Goal: Navigation & Orientation: Understand site structure

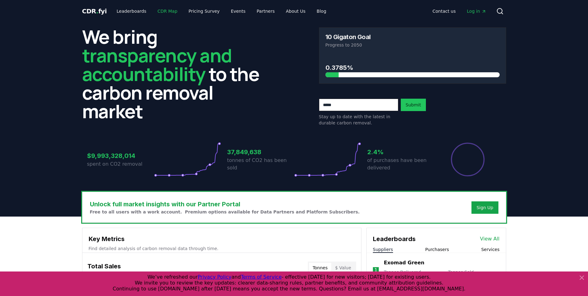
click at [163, 9] on link "CDR Map" at bounding box center [167, 11] width 30 height 11
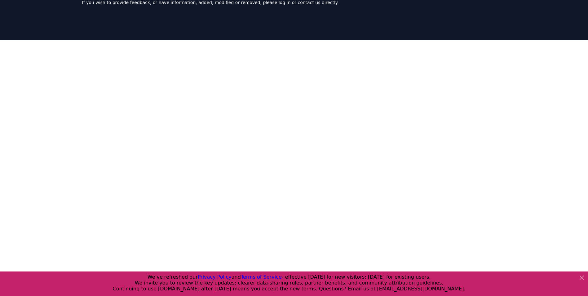
scroll to position [62, 0]
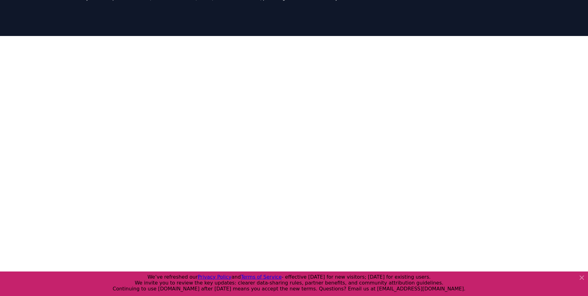
click at [582, 279] on icon at bounding box center [581, 277] width 7 height 7
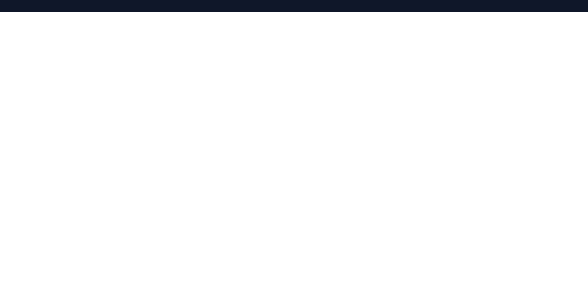
scroll to position [0, 0]
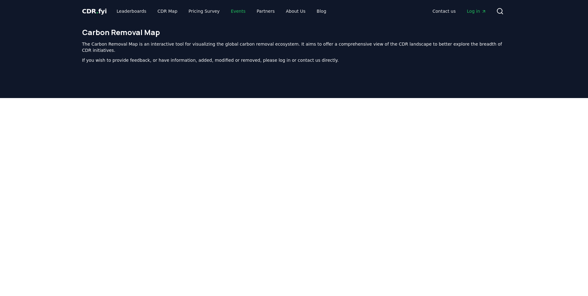
click at [226, 11] on link "Events" at bounding box center [238, 11] width 24 height 11
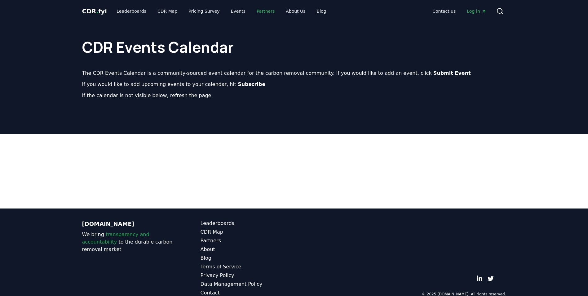
click at [262, 11] on link "Partners" at bounding box center [266, 11] width 28 height 11
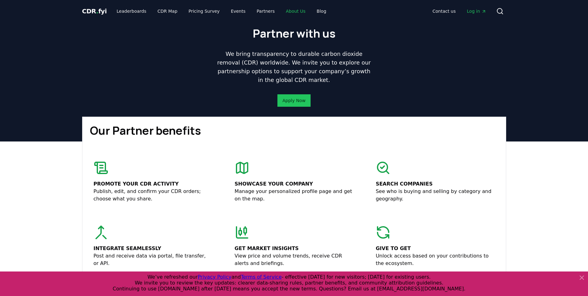
click at [281, 12] on link "About Us" at bounding box center [295, 11] width 29 height 11
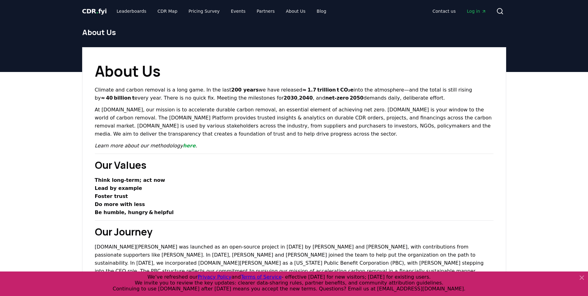
click at [107, 8] on div "CDR . fyi Leaderboards CDR Map Pricing Survey Events Partners About Us Blog" at bounding box center [206, 11] width 249 height 11
click at [91, 11] on span "CDR . fyi" at bounding box center [94, 10] width 25 height 7
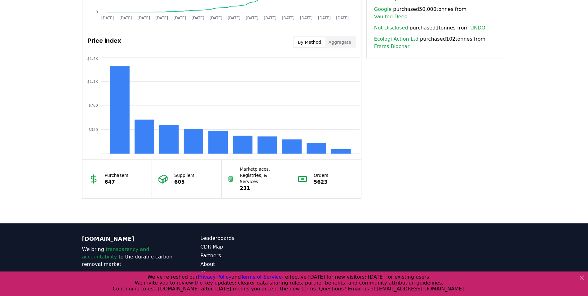
scroll to position [510, 0]
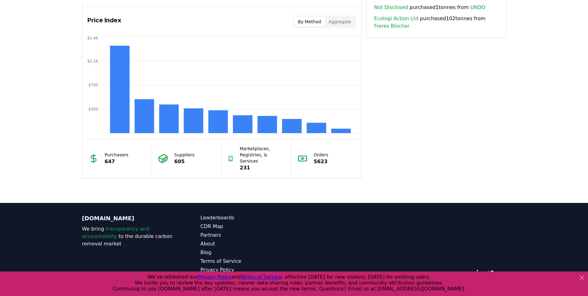
click at [582, 277] on icon at bounding box center [582, 277] width 4 height 4
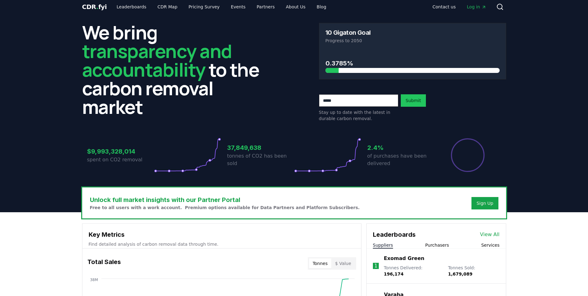
scroll to position [0, 0]
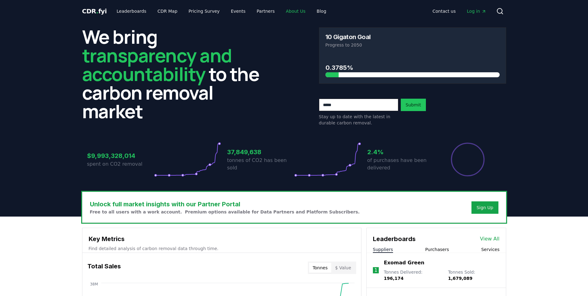
click at [282, 12] on link "About Us" at bounding box center [295, 11] width 29 height 11
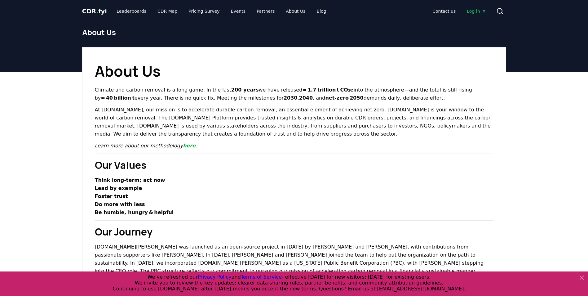
click at [480, 12] on span "Log in" at bounding box center [476, 11] width 19 height 6
click at [312, 14] on link "Blog" at bounding box center [322, 11] width 20 height 11
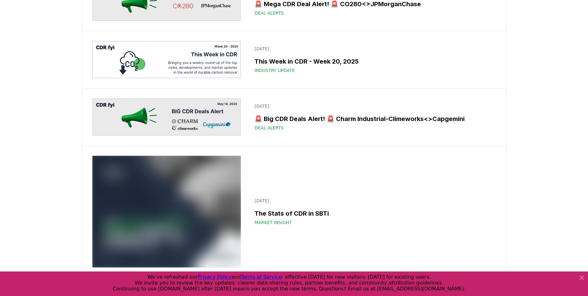
scroll to position [2045, 0]
